Goal: Information Seeking & Learning: Learn about a topic

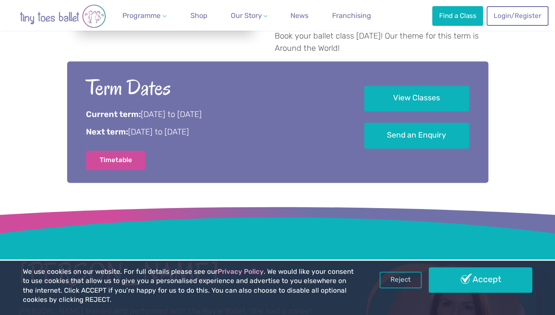
scroll to position [463, 0]
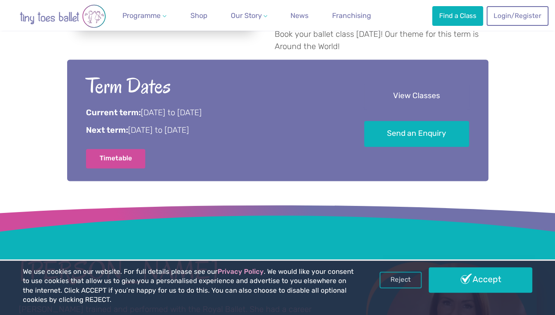
click at [436, 84] on link "View Classes" at bounding box center [416, 97] width 105 height 26
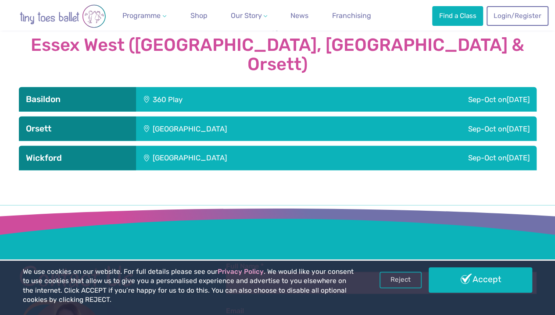
click at [467, 146] on div "Sep-Oct on Sunday" at bounding box center [449, 158] width 174 height 25
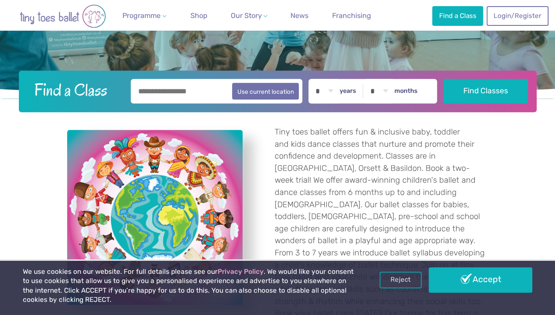
scroll to position [181, 0]
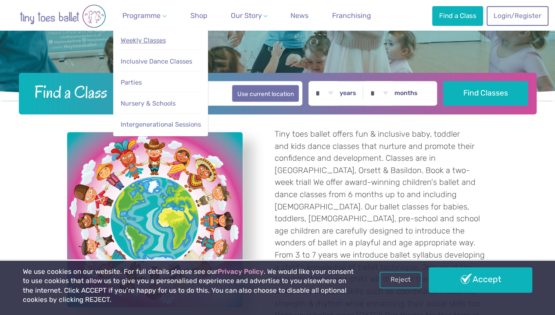
click at [166, 43] on span "Weekly Classes" at bounding box center [143, 40] width 45 height 8
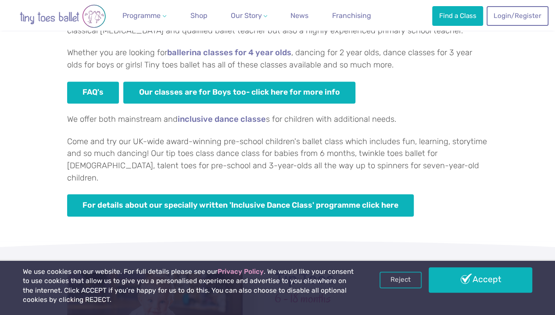
scroll to position [603, 0]
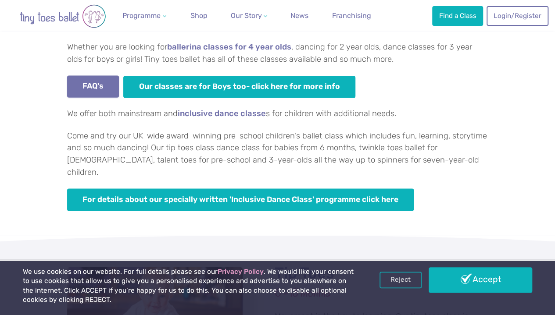
click at [96, 95] on link "FAQ's" at bounding box center [93, 86] width 52 height 22
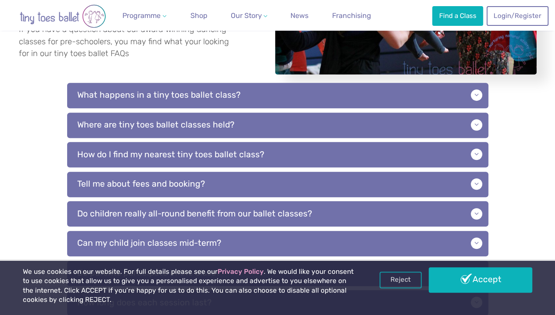
scroll to position [198, 0]
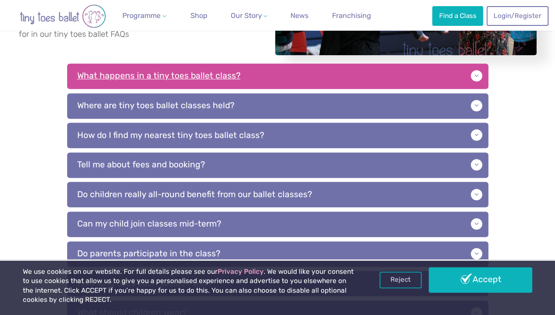
click at [476, 89] on p "What happens in a tiny toes ballet class?" at bounding box center [277, 76] width 421 height 25
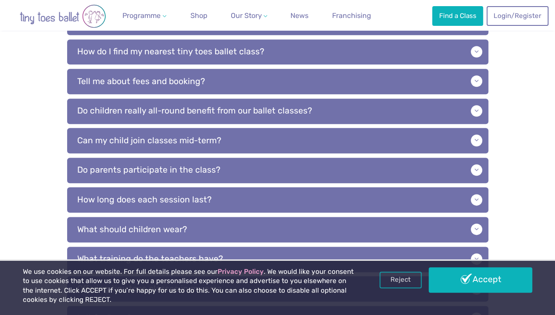
scroll to position [446, 0]
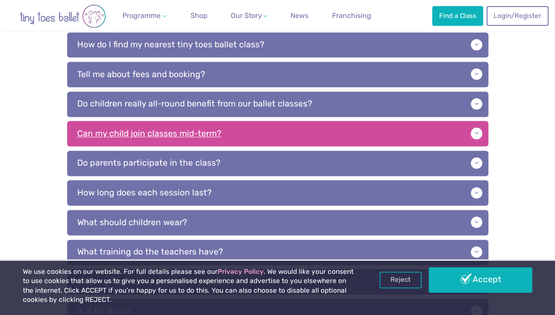
click at [473, 137] on p "Can my child join classes mid-term?" at bounding box center [277, 133] width 421 height 25
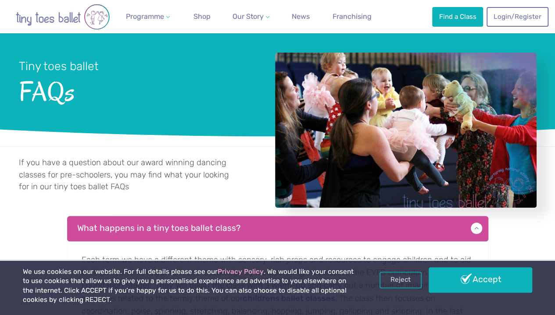
scroll to position [42, 0]
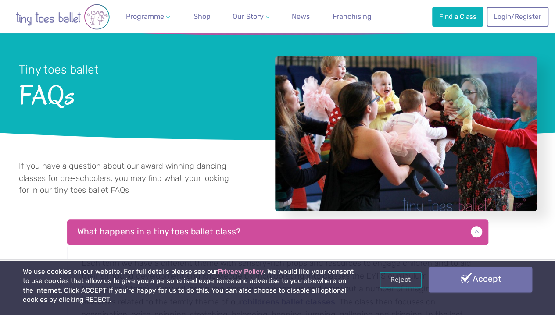
click at [492, 287] on link "Accept" at bounding box center [479, 279] width 103 height 25
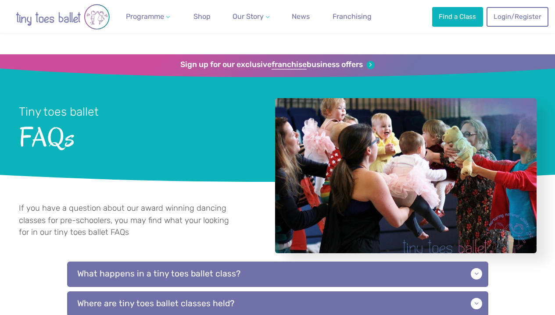
scroll to position [42, 0]
